Goal: Task Accomplishment & Management: Manage account settings

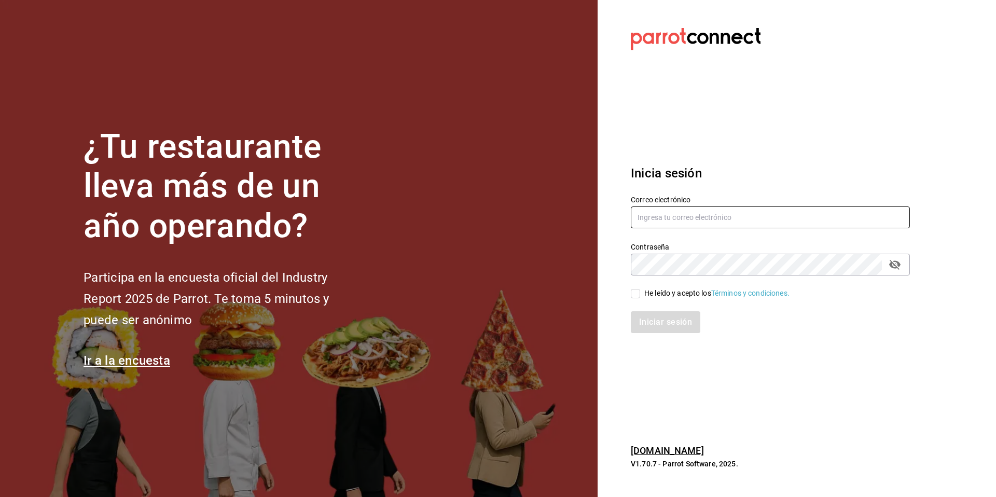
click at [679, 219] on input "text" at bounding box center [770, 217] width 279 height 22
paste input "cristina@vallarta.com 13:04 Parr0tConnec7"
click at [752, 216] on input "cristina@vallarta.com 13:04 Parr0tConnec7" at bounding box center [770, 217] width 279 height 22
click at [802, 200] on label "Correo electrónico" at bounding box center [770, 199] width 279 height 7
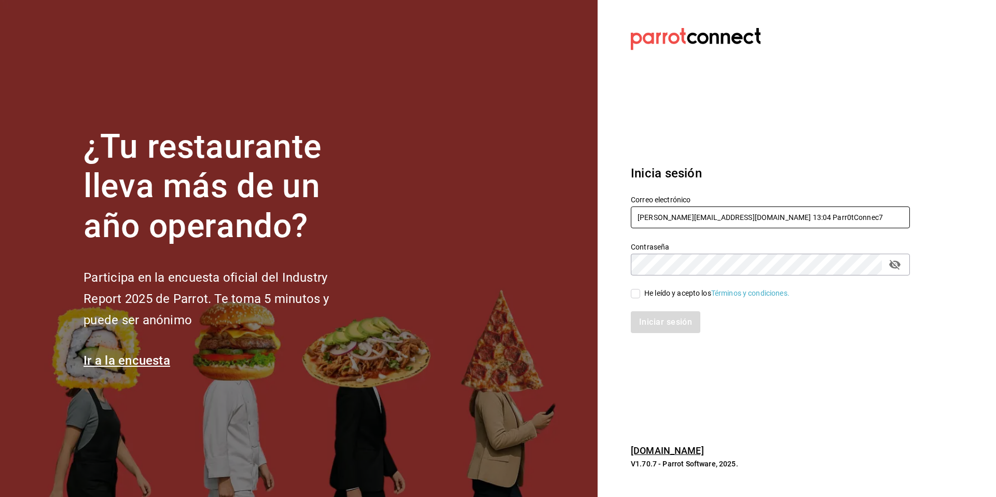
click at [793, 214] on input "cristina@vallarta.com 13:04 Parr0tConnec7" at bounding box center [770, 217] width 279 height 22
type input "cristina@vallarta.com"
click at [665, 288] on div "He leído y acepto los Términos y condiciones." at bounding box center [716, 293] width 145 height 11
click at [640, 289] on input "He leído y acepto los Términos y condiciones." at bounding box center [635, 293] width 9 height 9
checkbox input "true"
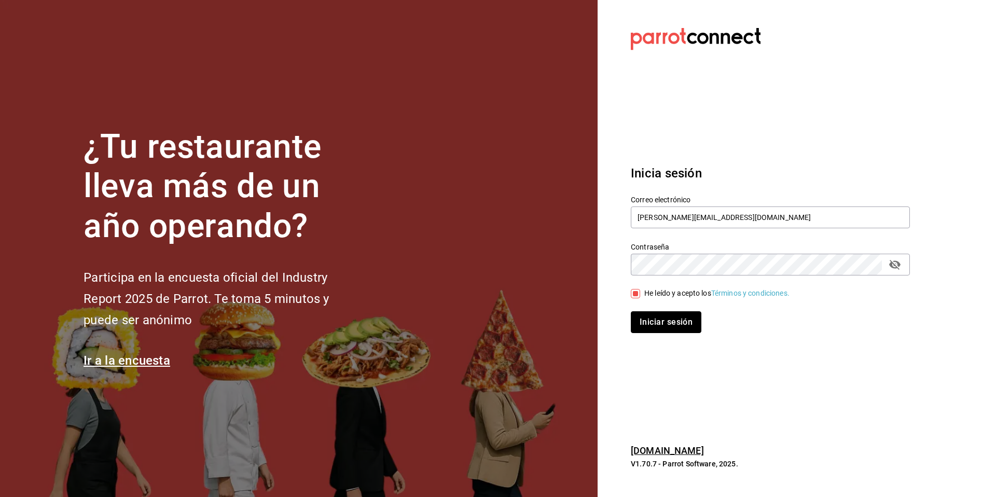
click at [665, 322] on button "Iniciar sesión" at bounding box center [666, 322] width 71 height 22
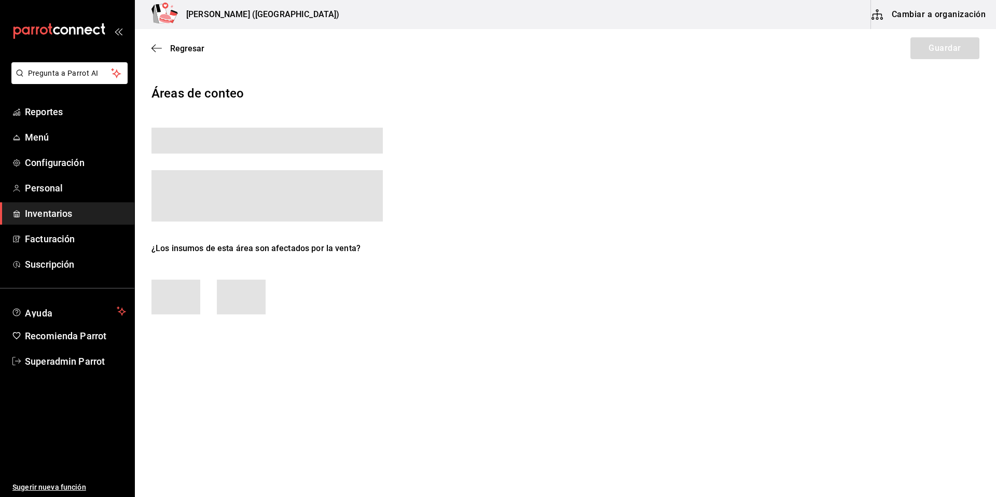
click at [47, 219] on span "Inventarios" at bounding box center [75, 213] width 101 height 14
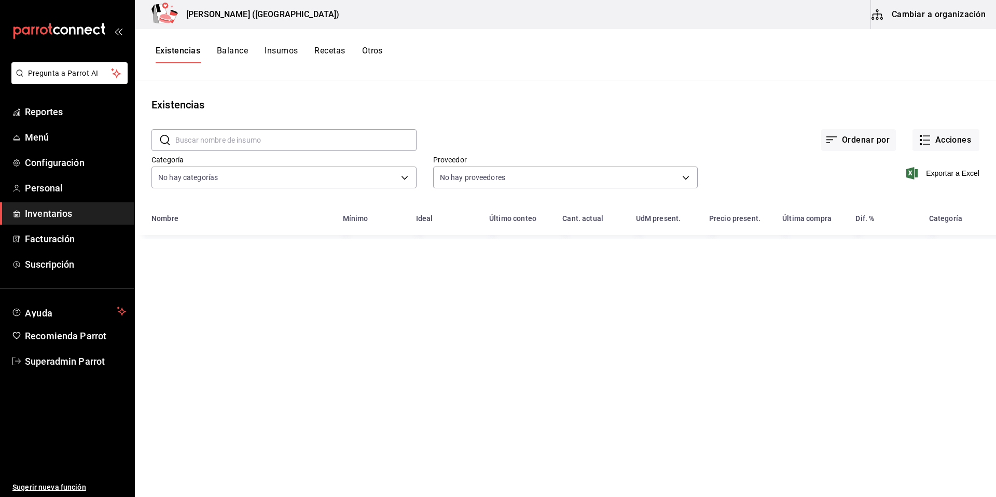
click at [906, 27] on button "Cambiar a organización" at bounding box center [929, 14] width 117 height 29
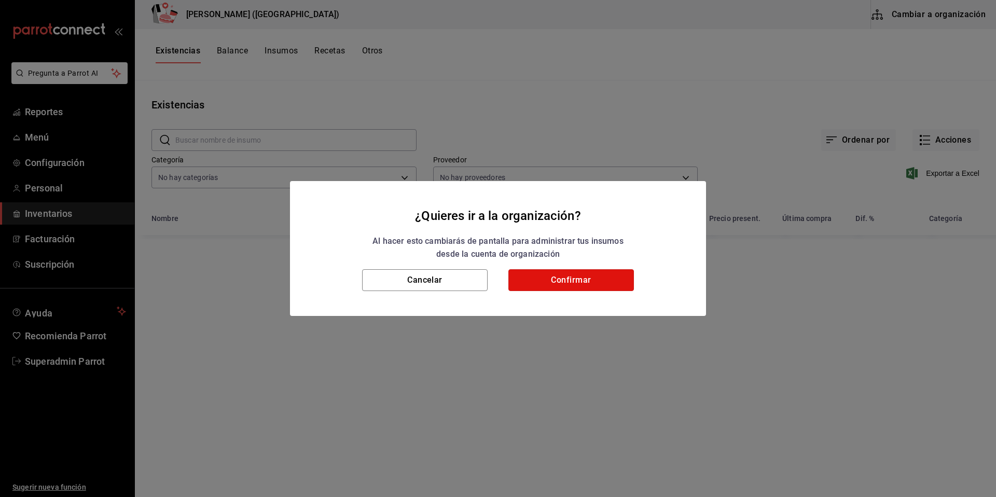
click at [540, 283] on button "Confirmar" at bounding box center [571, 280] width 126 height 22
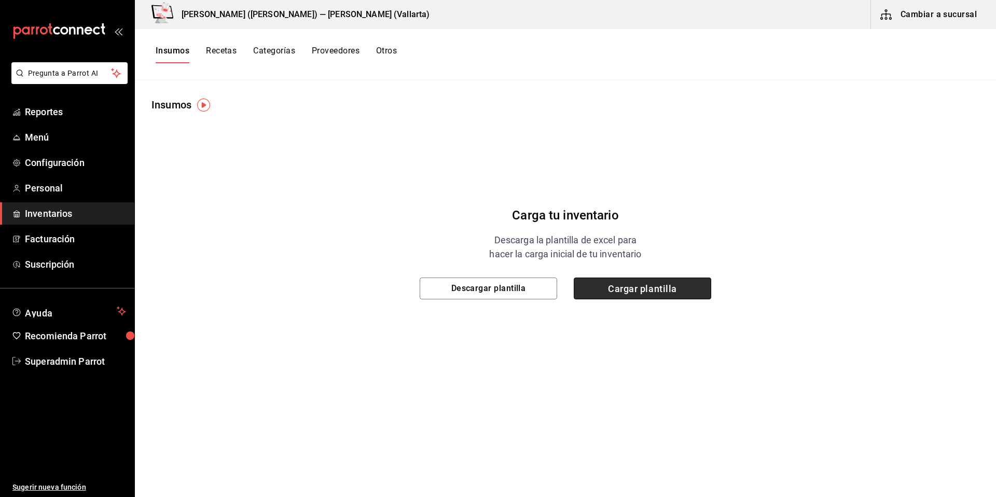
click at [684, 294] on span "Cargar plantilla" at bounding box center [642, 288] width 137 height 22
click at [0, 0] on input "Cargar plantilla" at bounding box center [0, 0] width 0 height 0
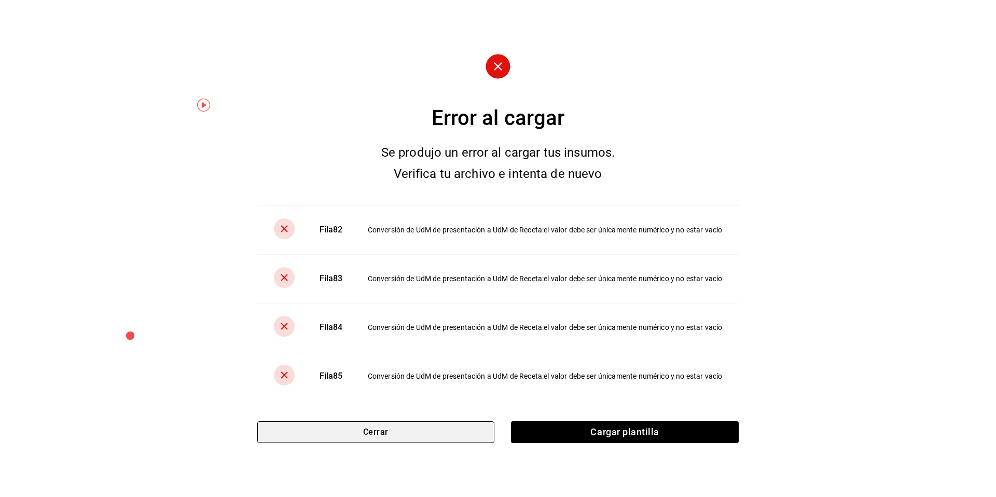
click at [405, 434] on button "Cerrar" at bounding box center [375, 432] width 237 height 22
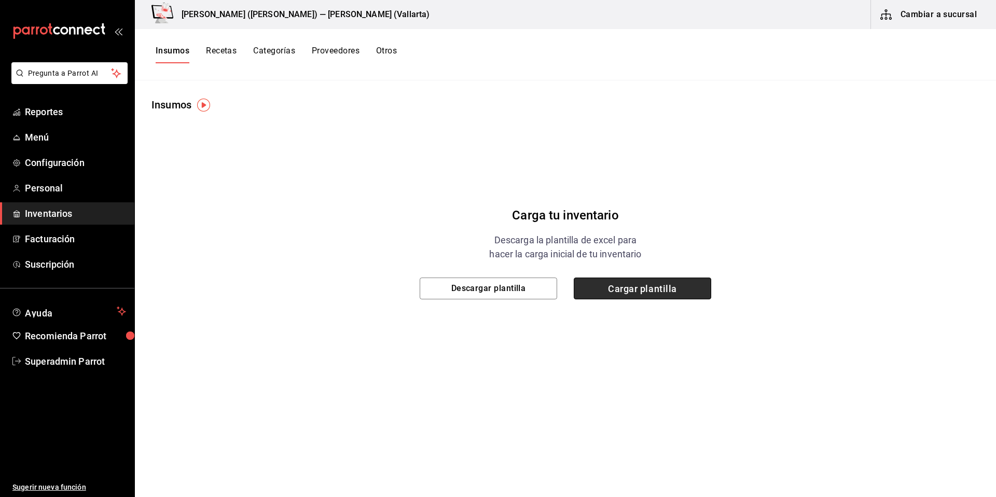
click at [640, 280] on span "Cargar plantilla" at bounding box center [642, 288] width 137 height 22
click at [0, 0] on input "Cargar plantilla" at bounding box center [0, 0] width 0 height 0
click at [665, 285] on span "Cargar plantilla" at bounding box center [642, 288] width 137 height 22
click at [0, 0] on input "Cargar plantilla" at bounding box center [0, 0] width 0 height 0
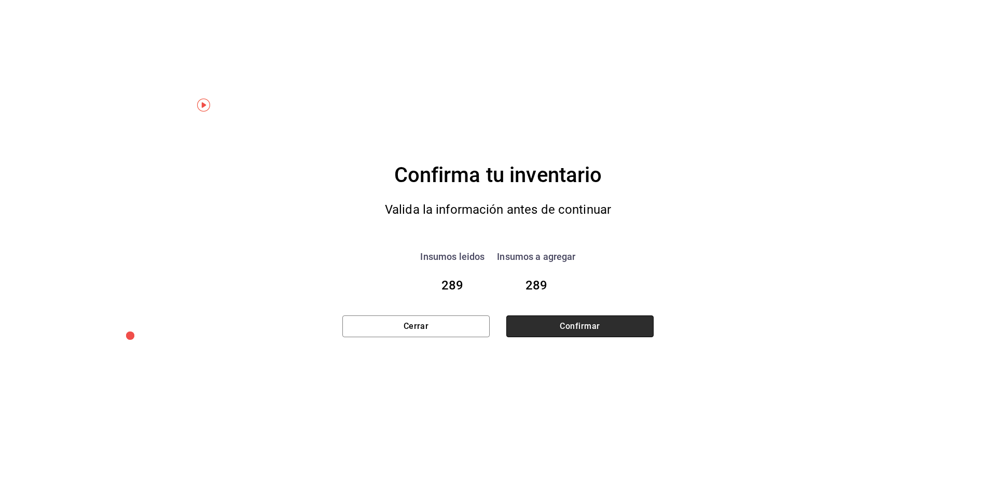
click at [613, 329] on button "Confirmar" at bounding box center [579, 326] width 147 height 22
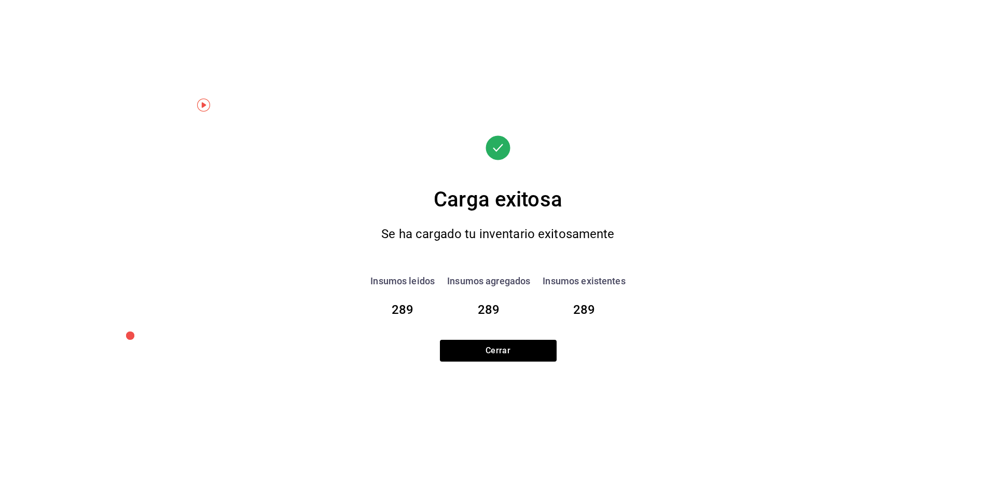
click at [533, 364] on div "Carga exitosa Se ha cargado tu inventario exitosamente Insumos leidos 289 Insum…" at bounding box center [497, 248] width 311 height 497
click at [528, 359] on button "Cerrar" at bounding box center [498, 351] width 117 height 22
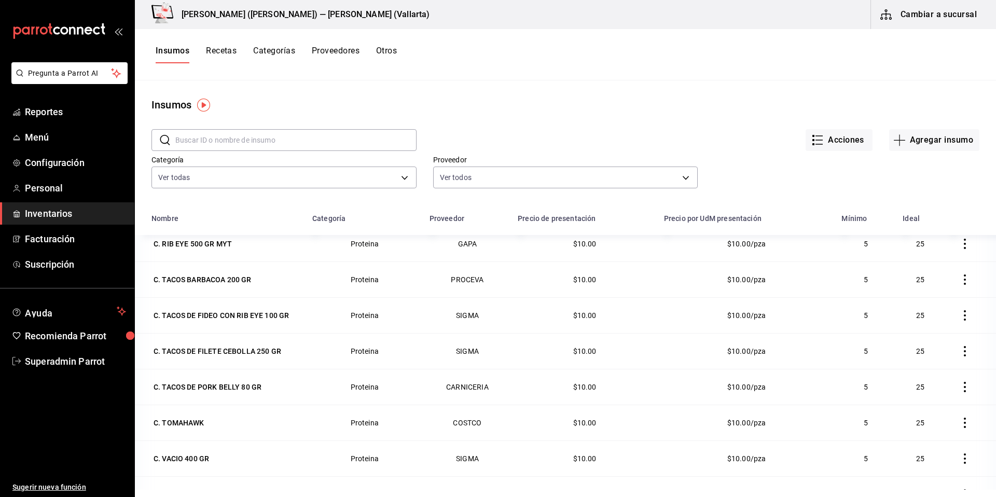
scroll to position [2308, 0]
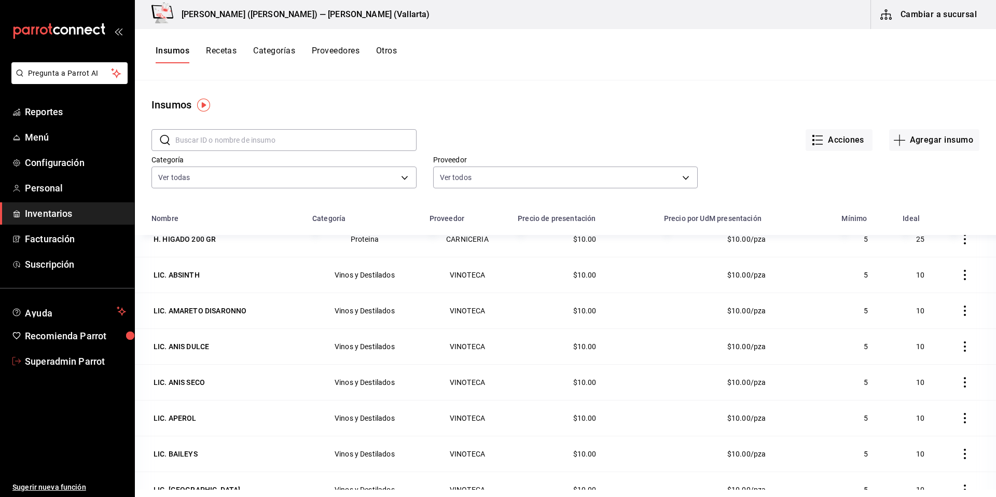
drag, startPoint x: 47, startPoint y: 357, endPoint x: 177, endPoint y: 339, distance: 131.0
click at [48, 358] on span "Superadmin Parrot" at bounding box center [75, 361] width 101 height 14
